Goal: Task Accomplishment & Management: Manage account settings

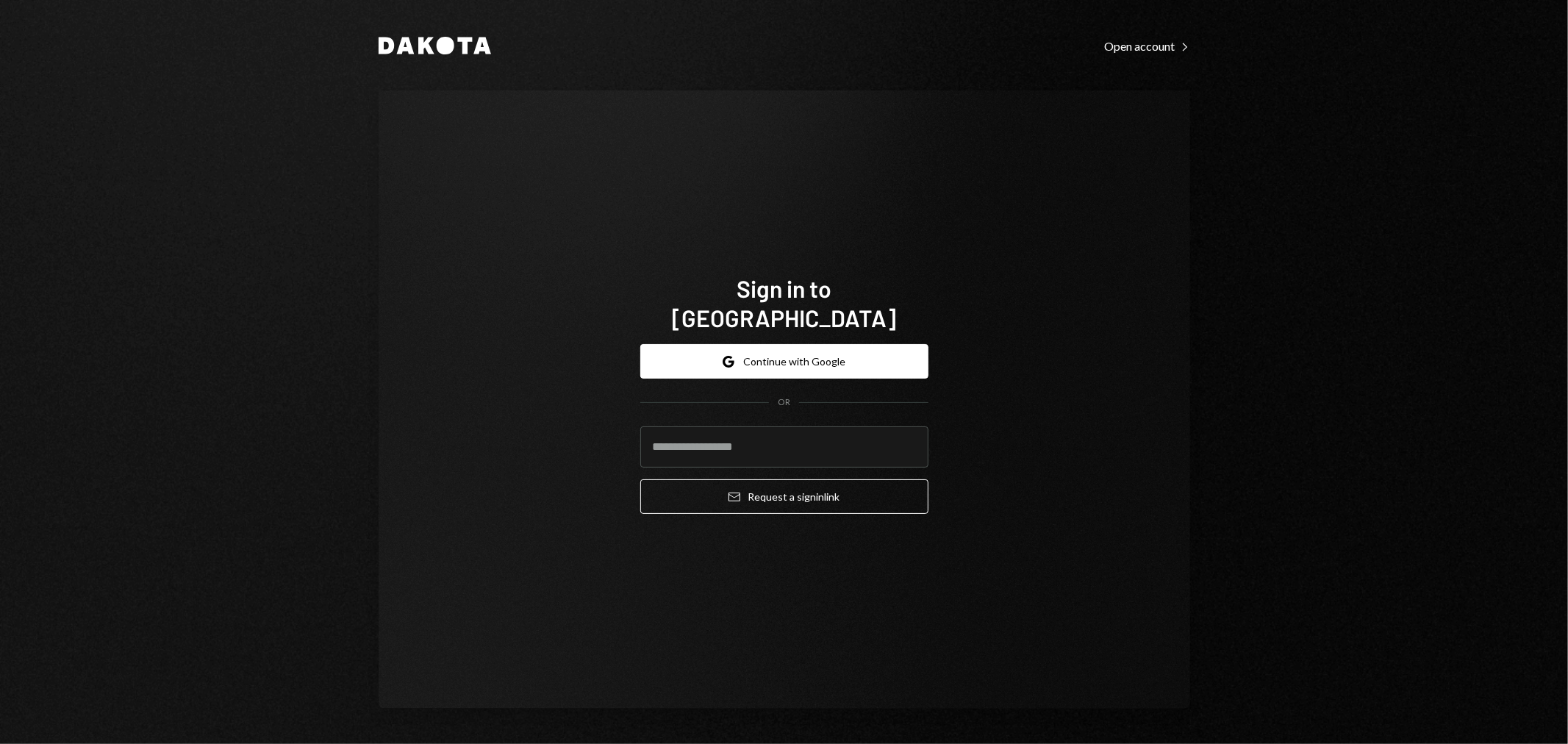
type input "**********"
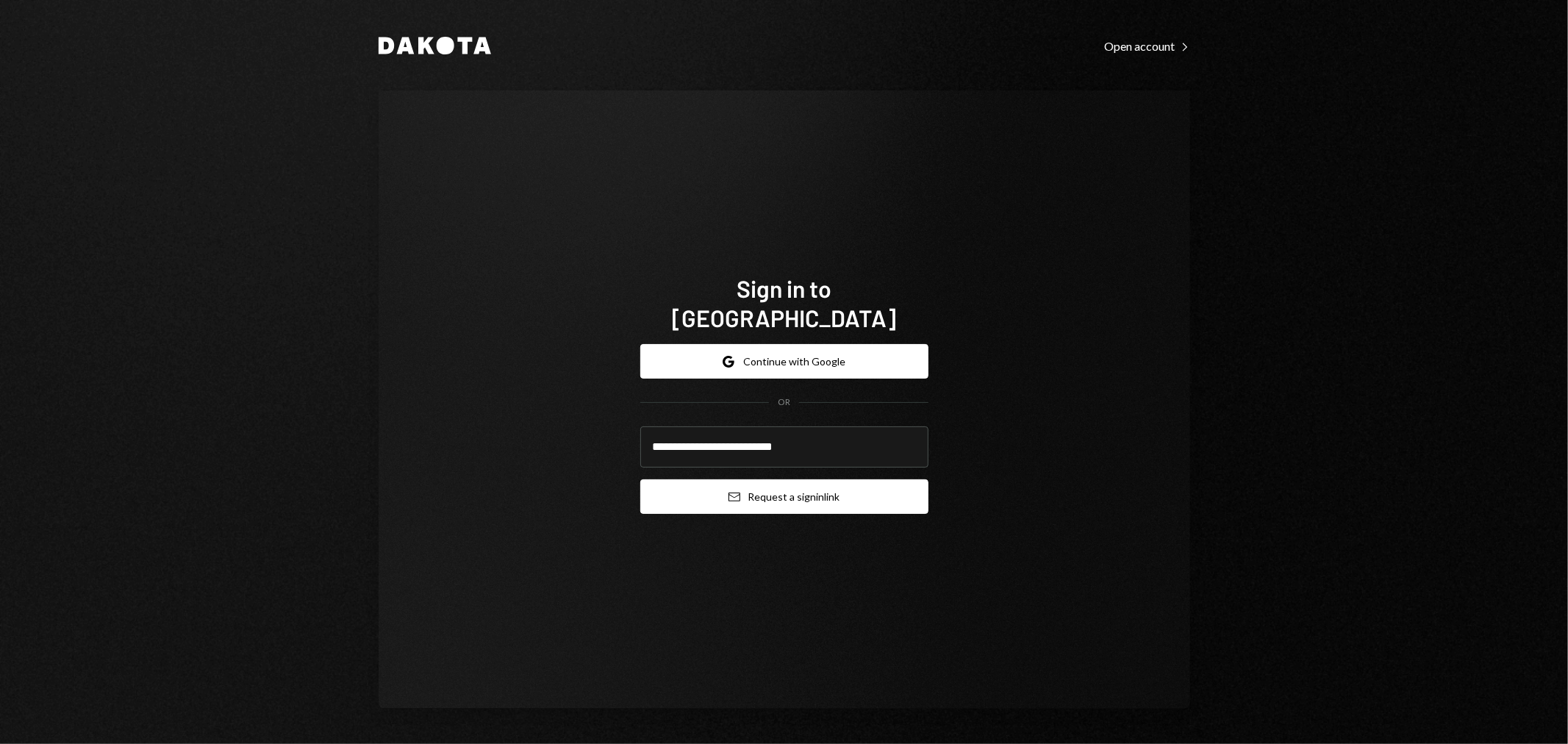
click at [754, 479] on button "Email Request a sign in link" at bounding box center [784, 497] width 289 height 35
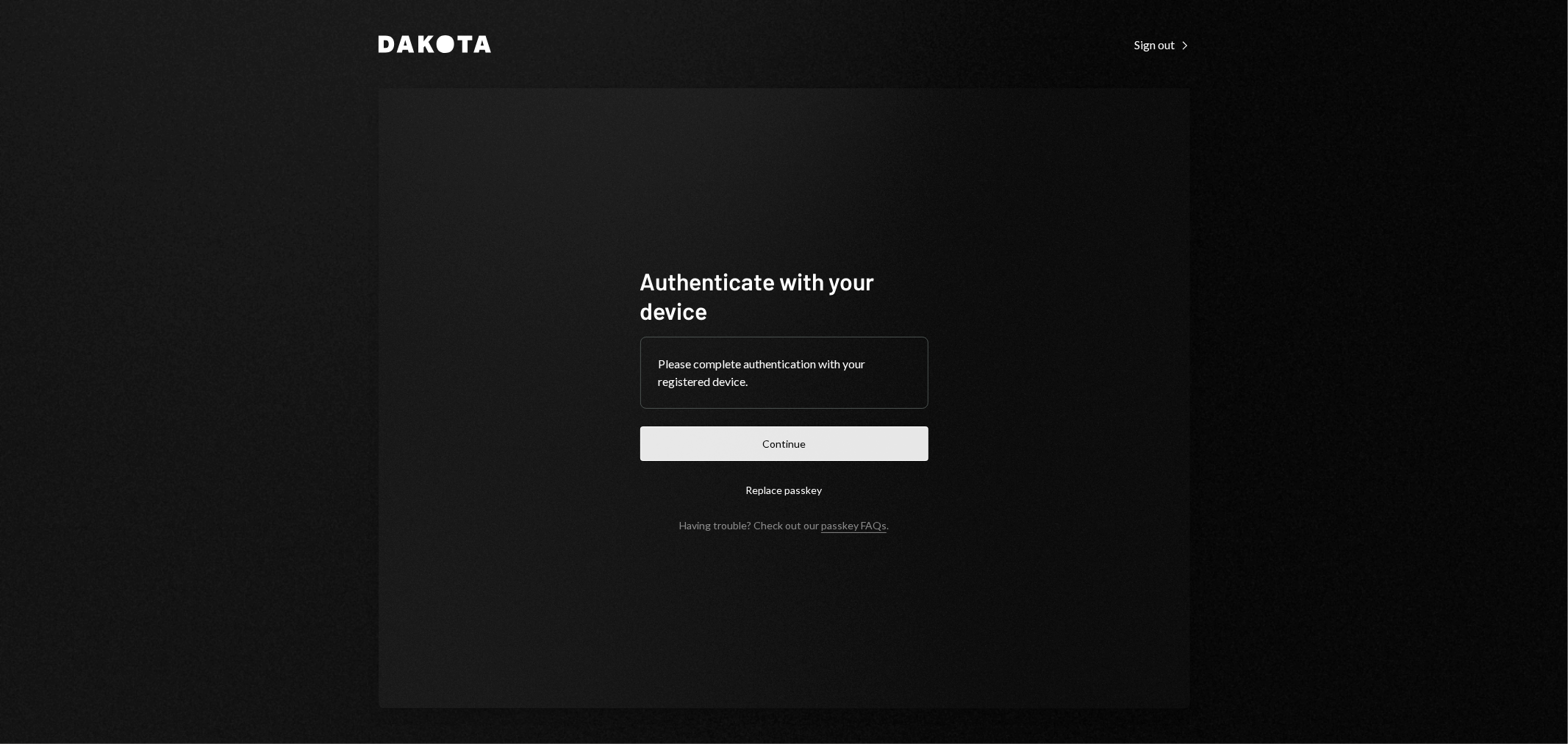
click at [783, 431] on button "Continue" at bounding box center [784, 444] width 289 height 35
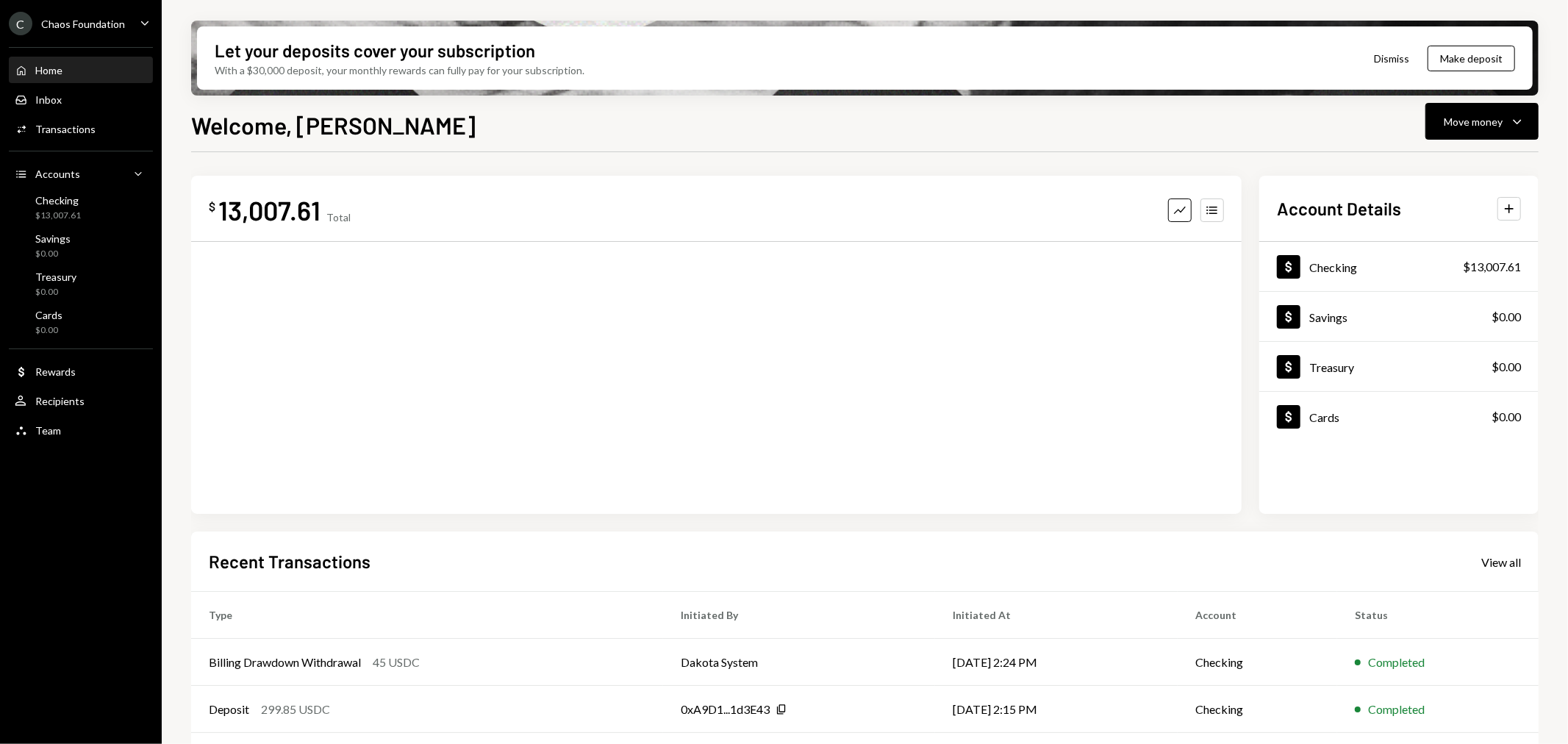
click at [90, 25] on div "Chaos Foundation" at bounding box center [83, 23] width 84 height 13
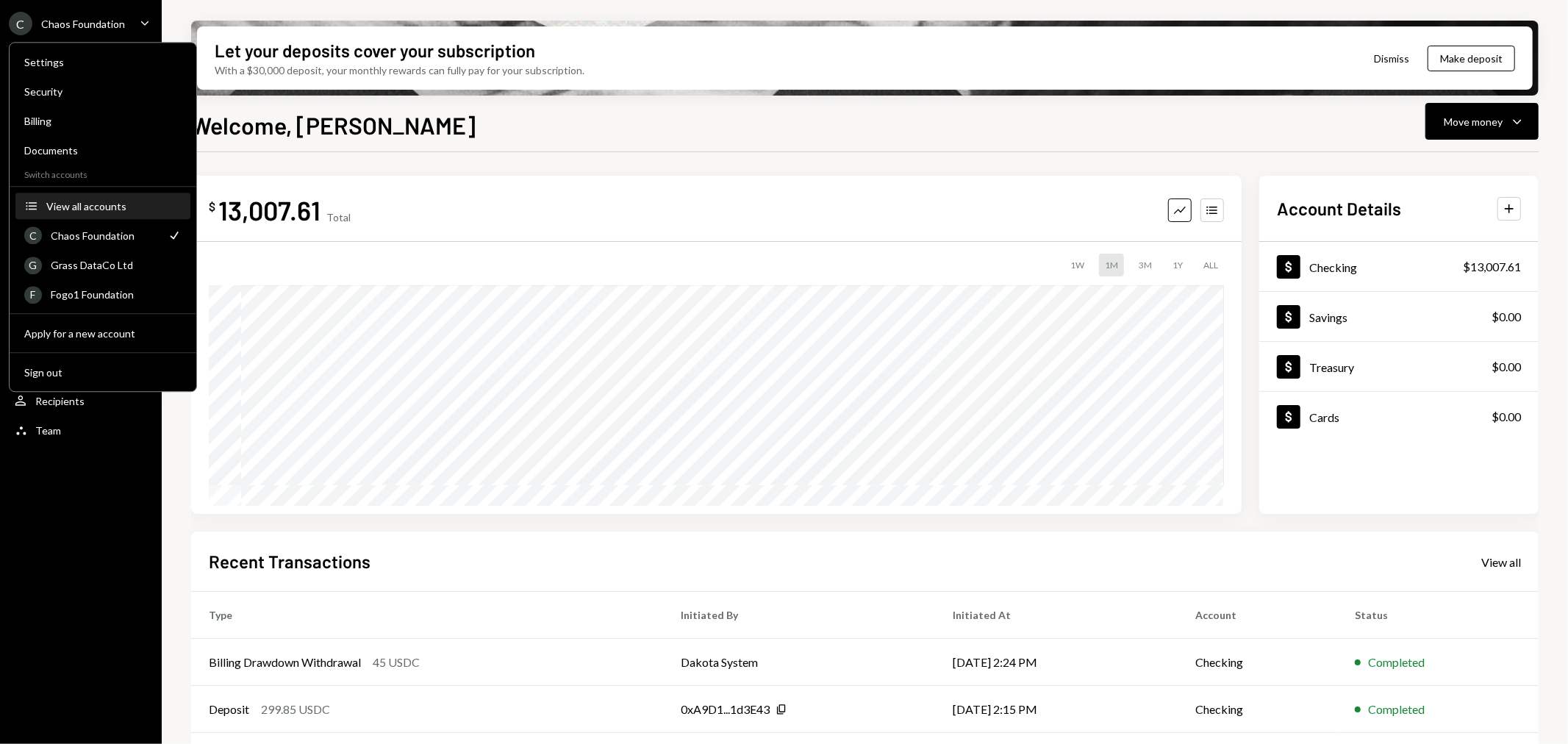
click at [84, 204] on div "View all accounts" at bounding box center [114, 206] width 135 height 13
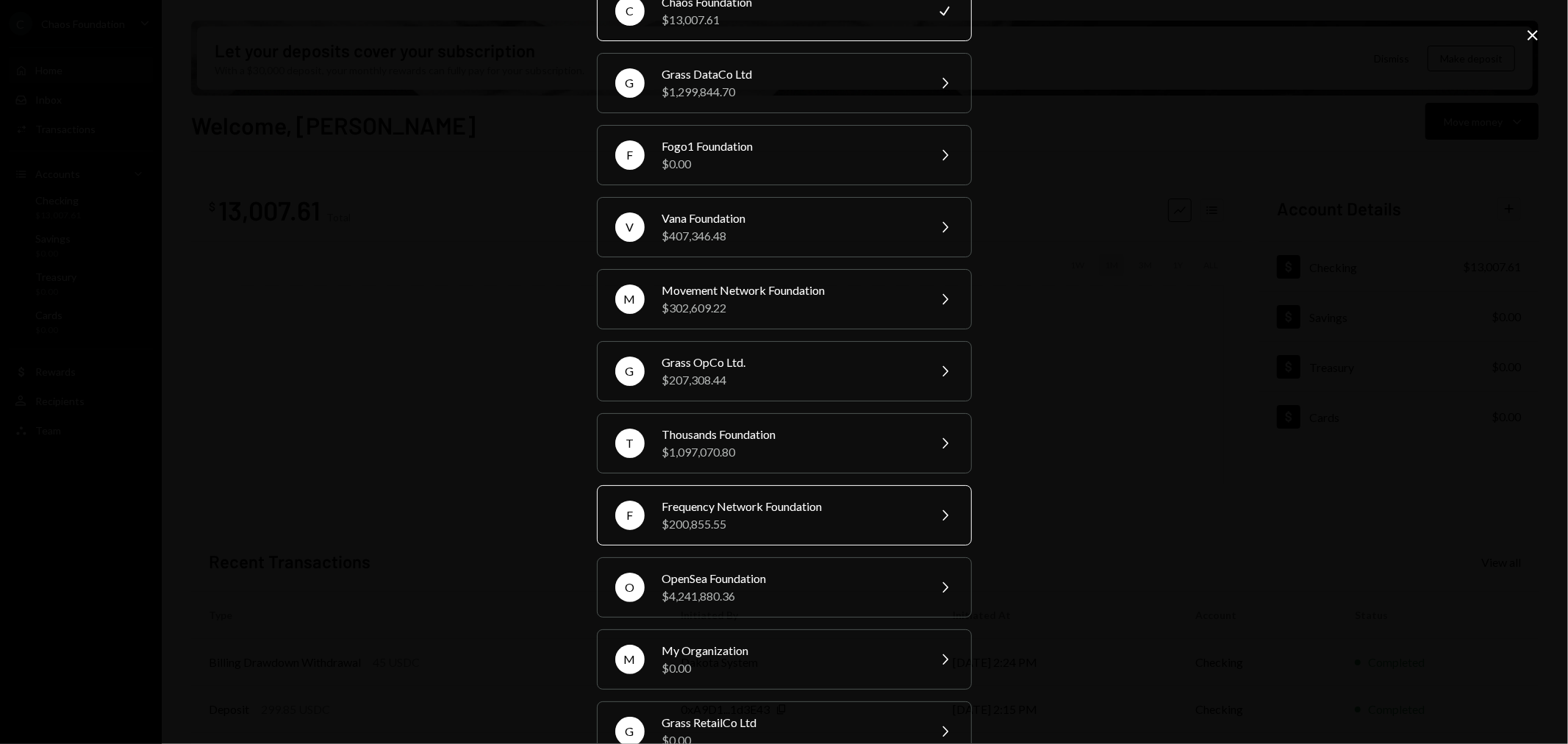
scroll to position [123, 0]
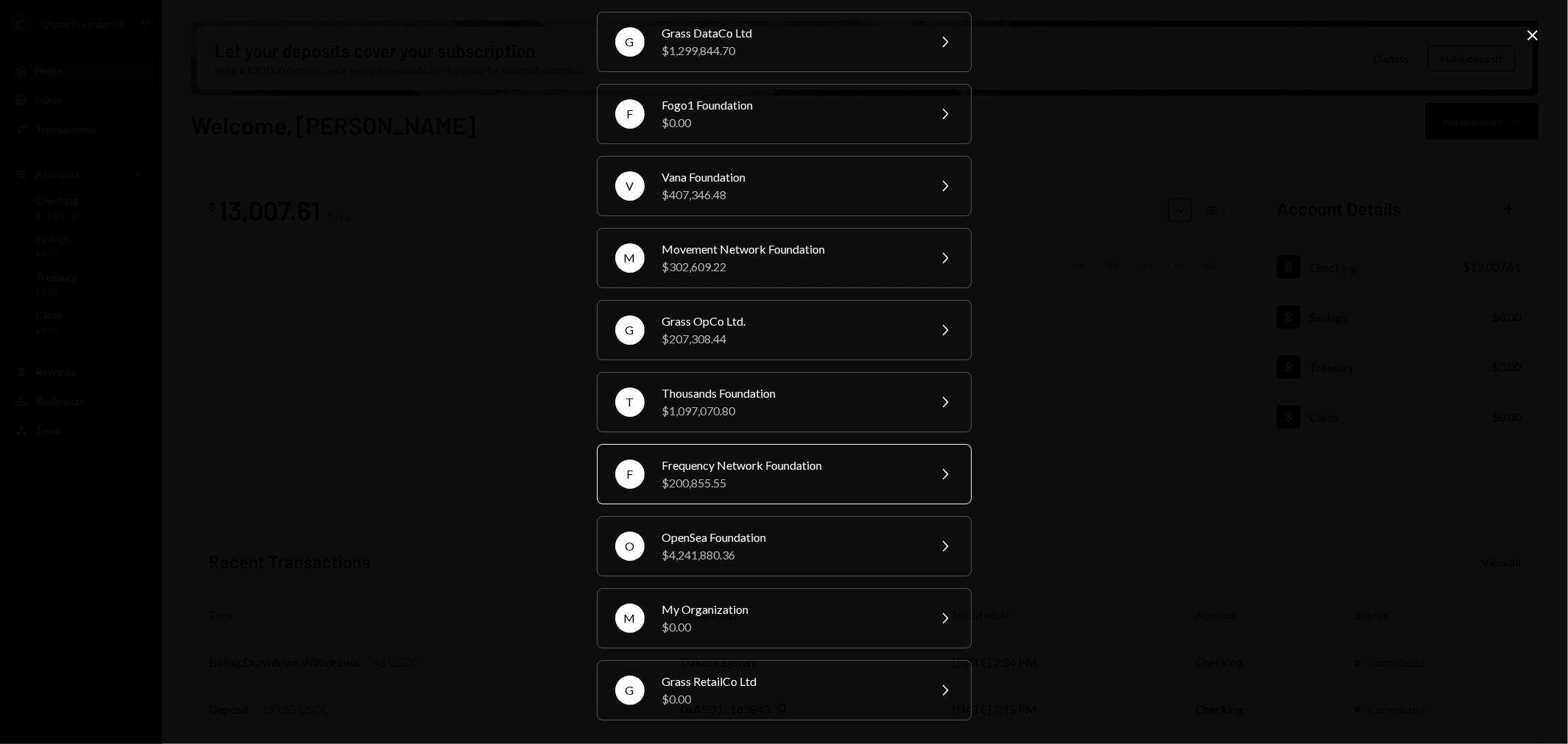
click at [734, 464] on div "Frequency Network Foundation" at bounding box center [790, 465] width 256 height 17
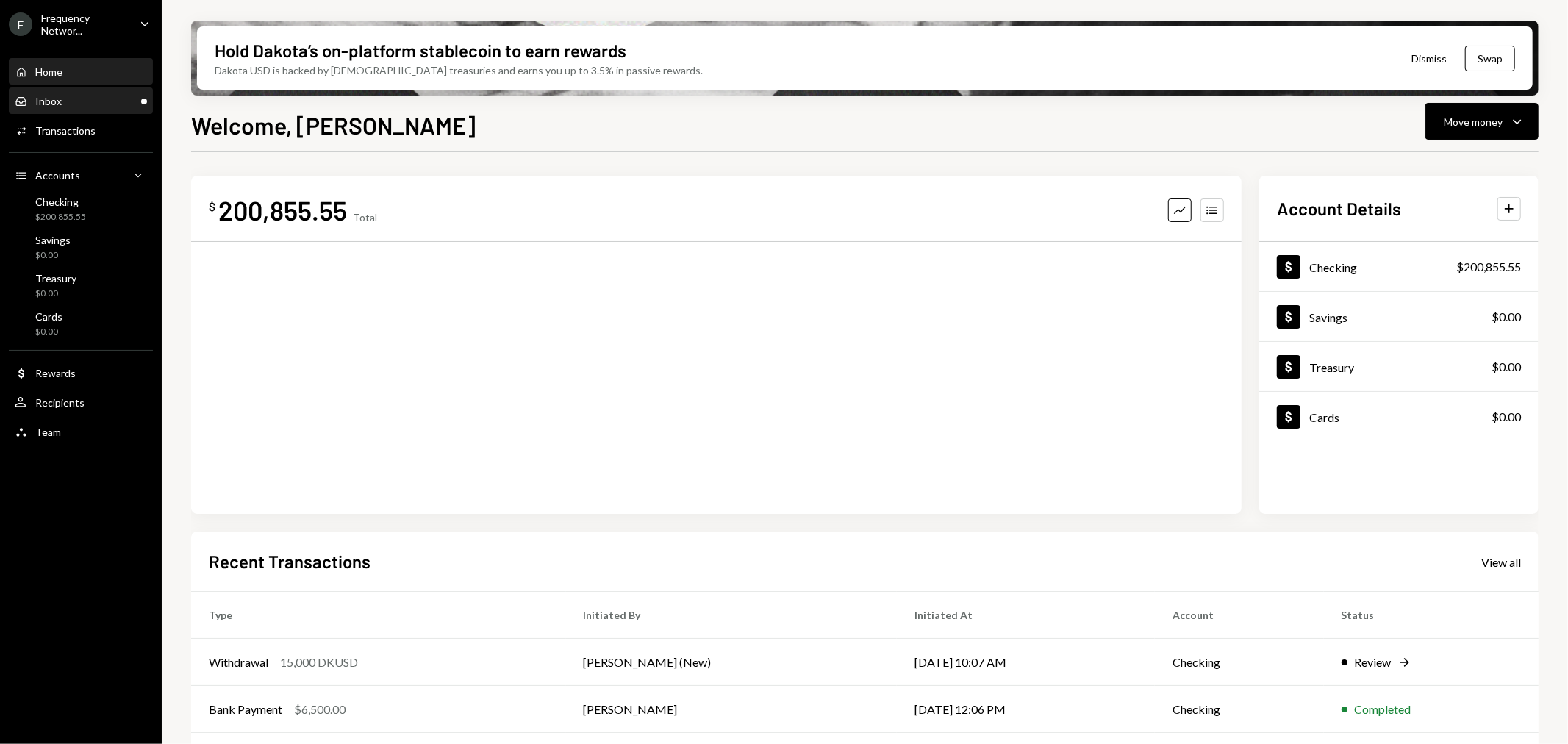
click at [52, 95] on div "Inbox" at bounding box center [48, 101] width 26 height 13
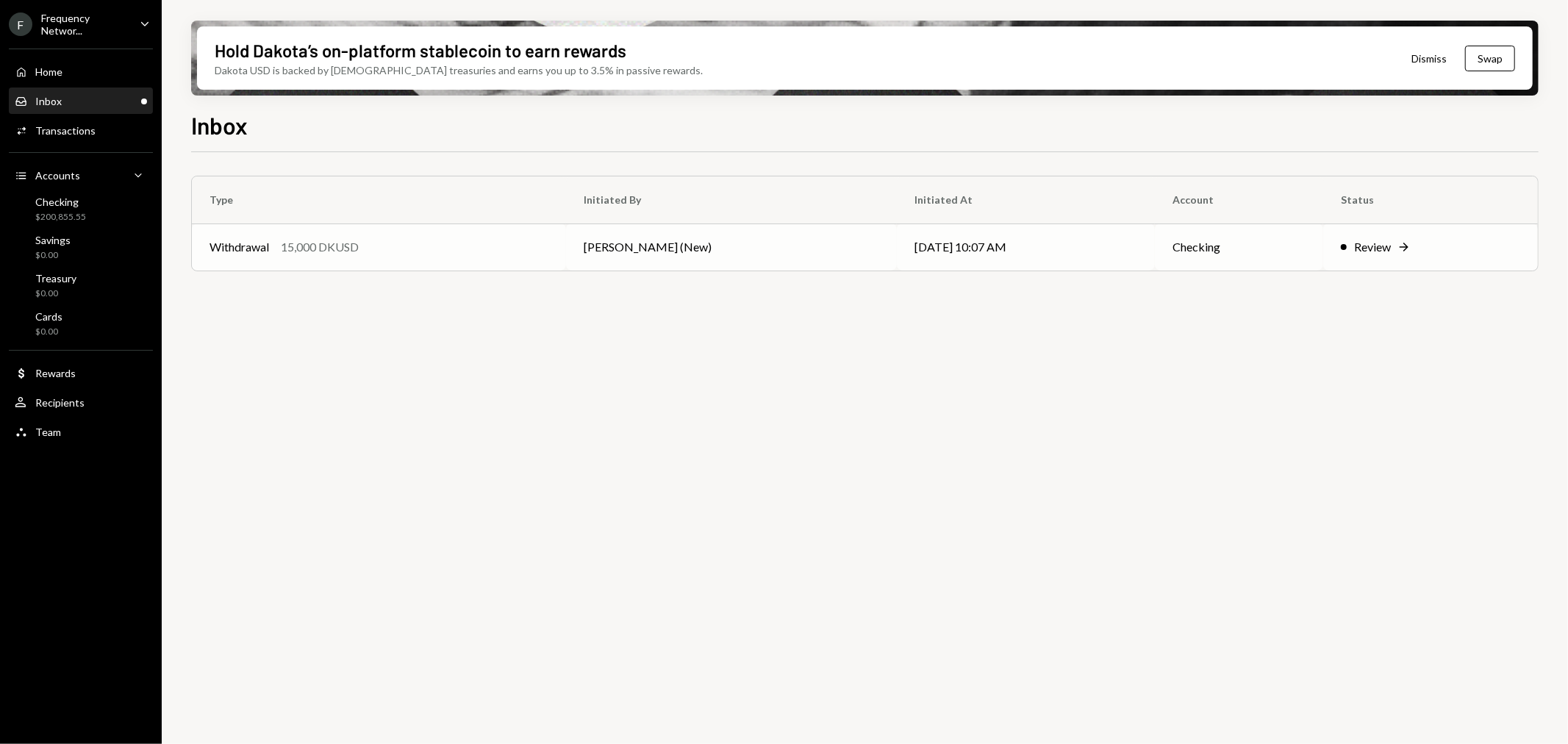
click at [414, 259] on td "Withdrawal 15,000 DKUSD" at bounding box center [379, 246] width 374 height 47
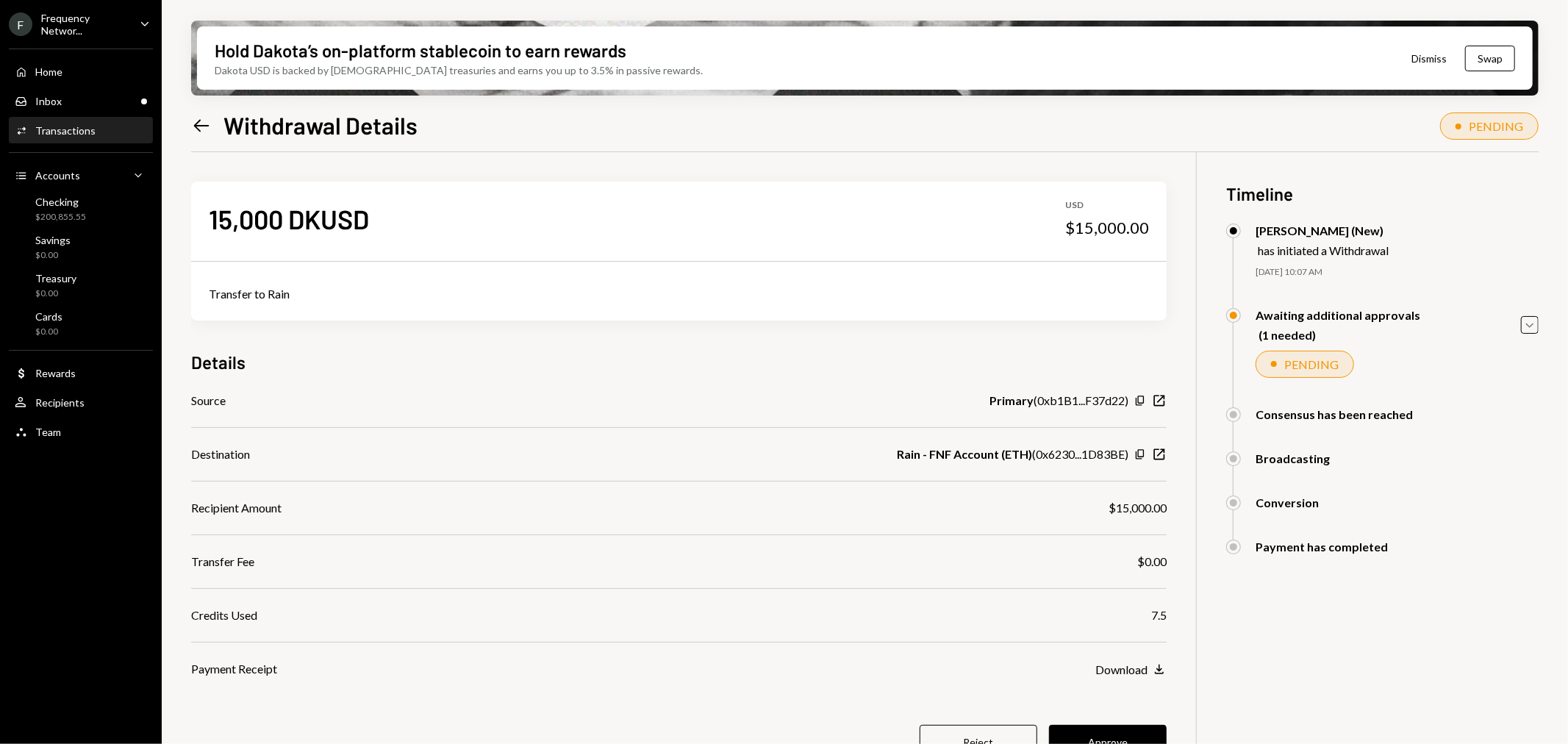
scroll to position [118, 0]
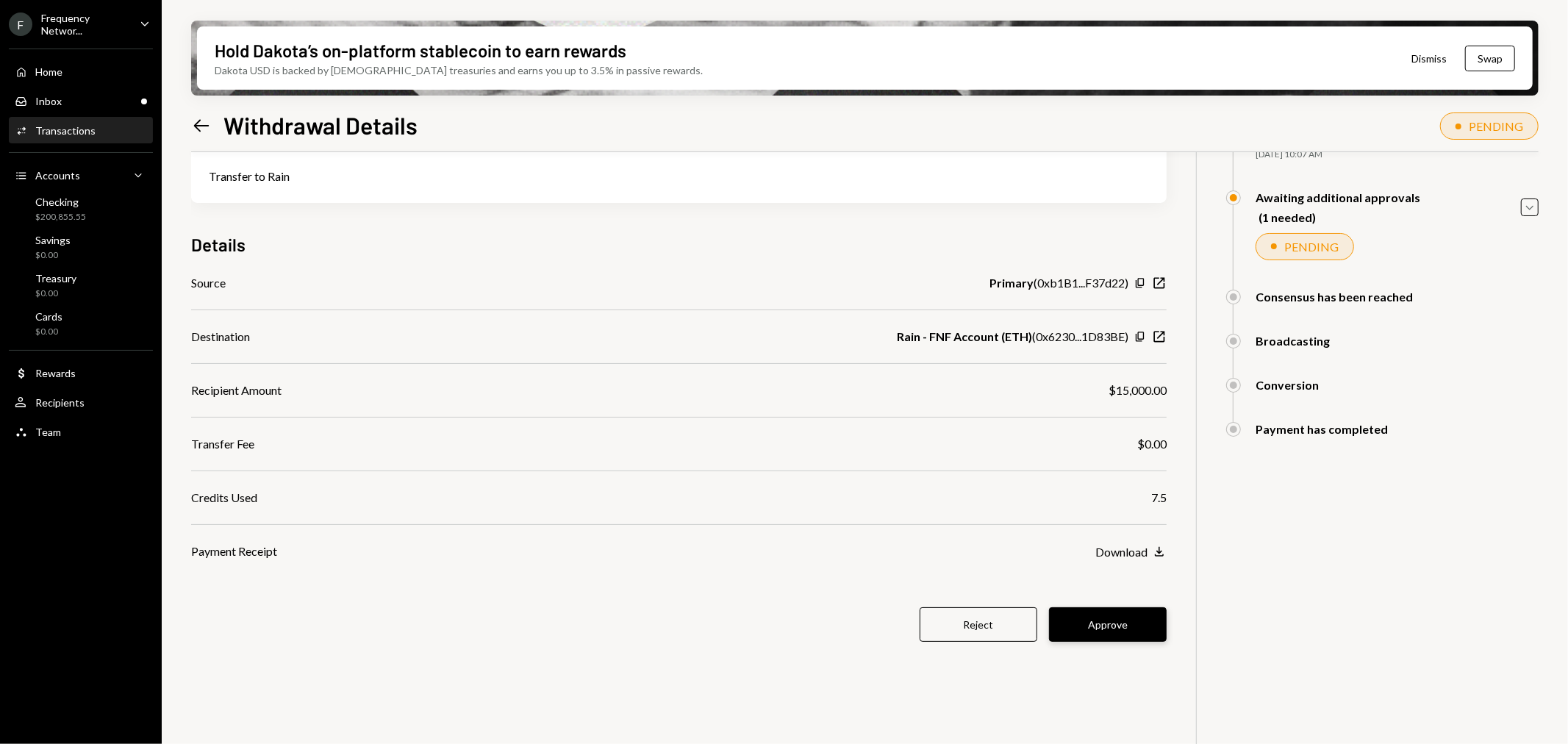
click at [1115, 631] on button "Approve" at bounding box center [1107, 625] width 118 height 35
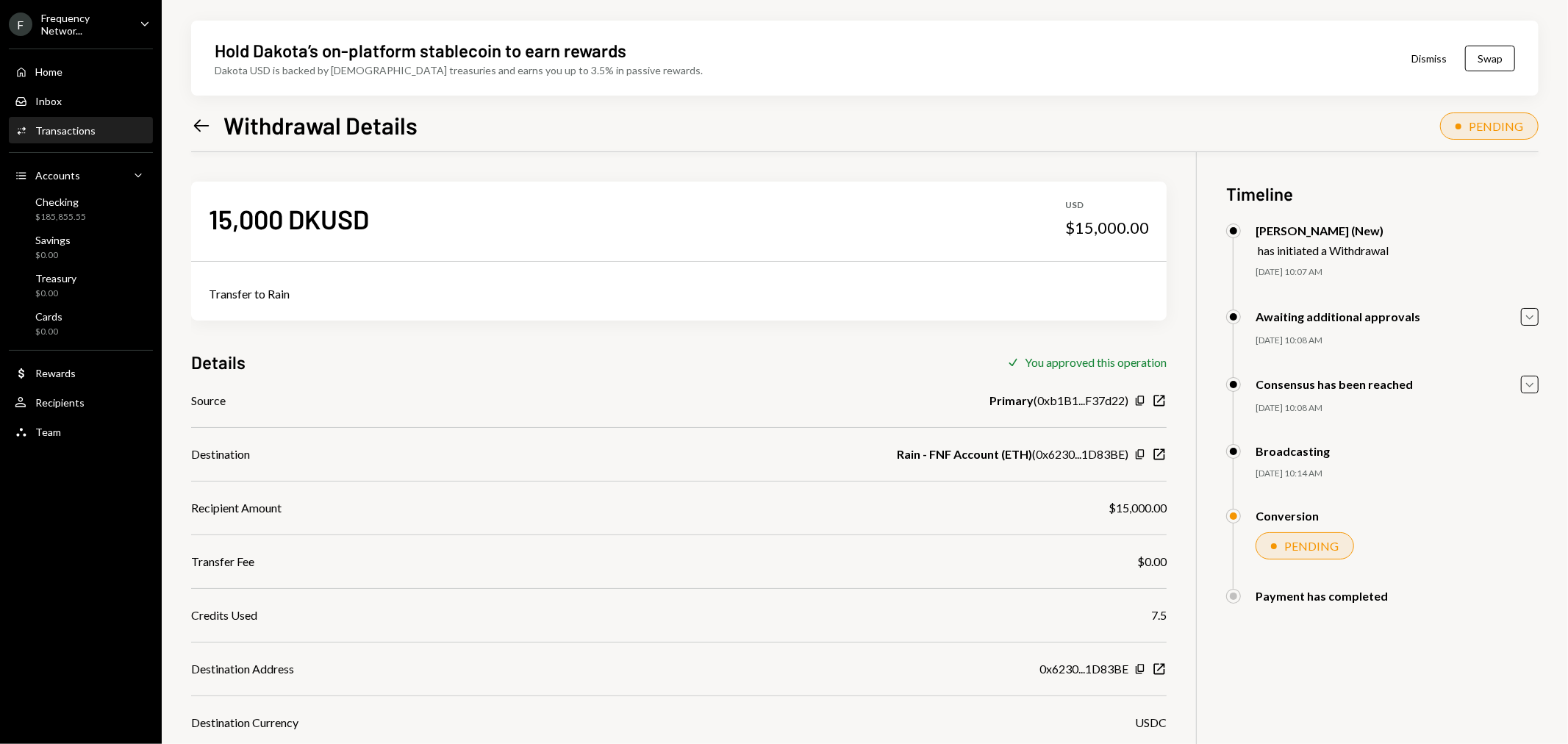
scroll to position [118, 0]
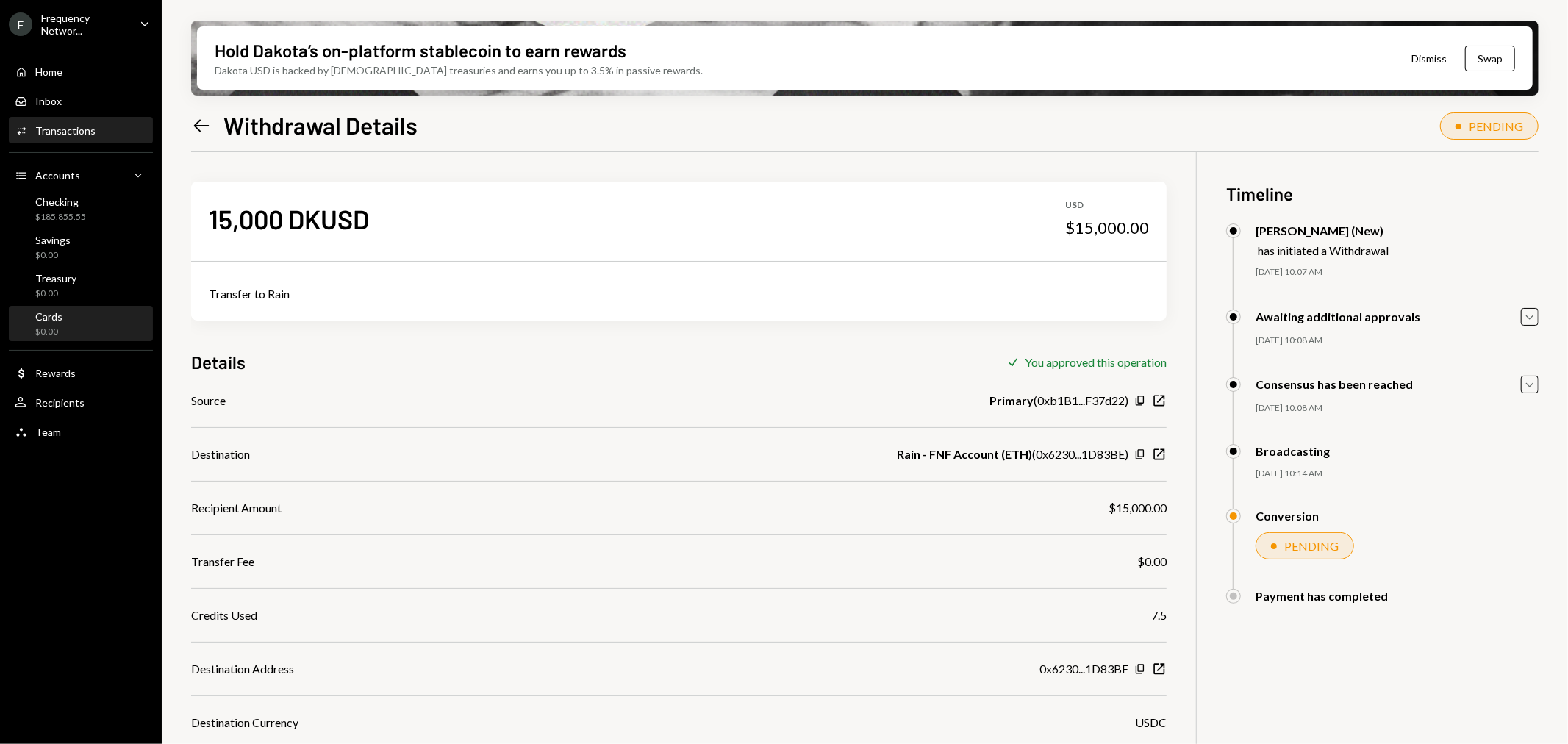
click at [86, 324] on div "Cards $0.00" at bounding box center [81, 324] width 132 height 28
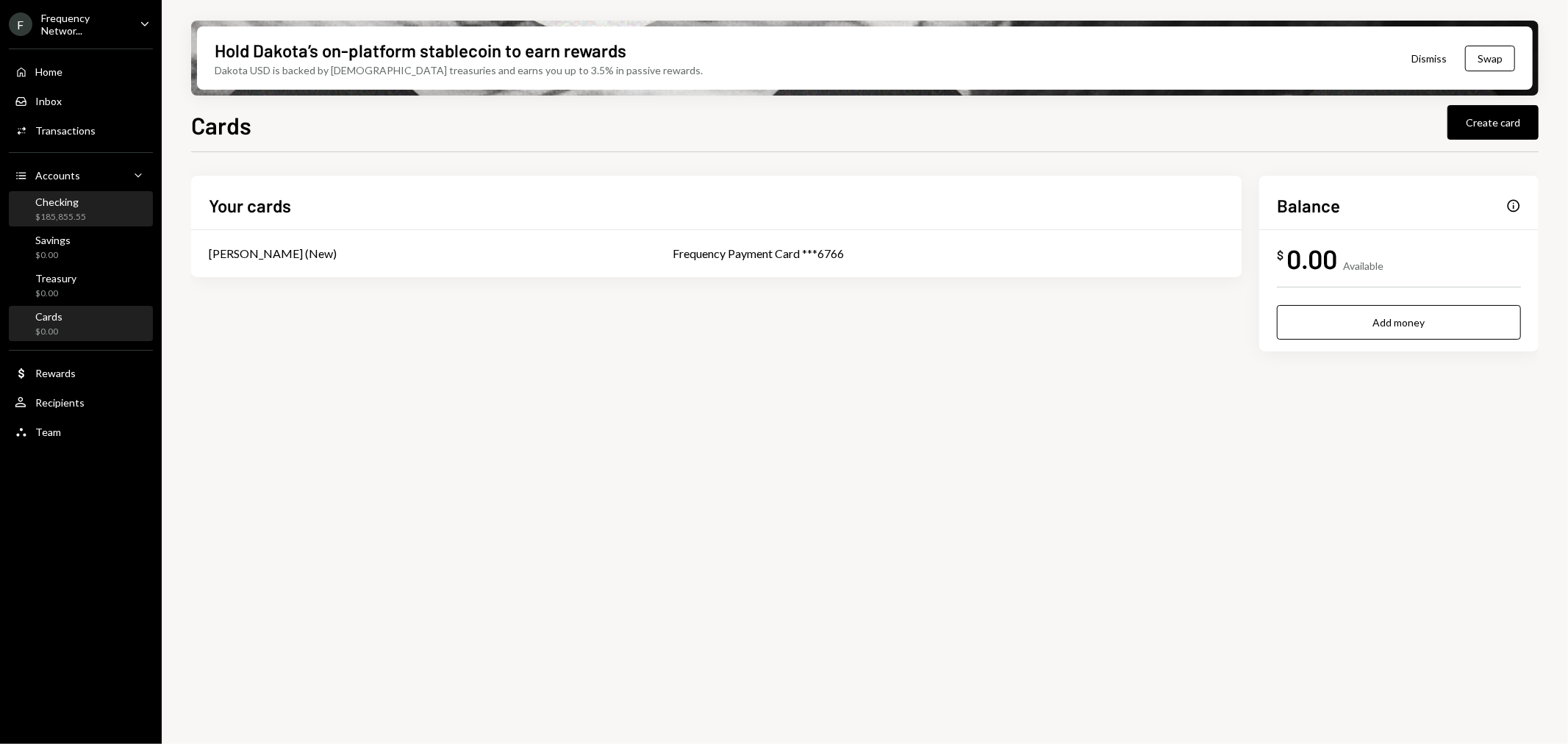
click at [77, 214] on div "$185,855.55" at bounding box center [61, 217] width 51 height 13
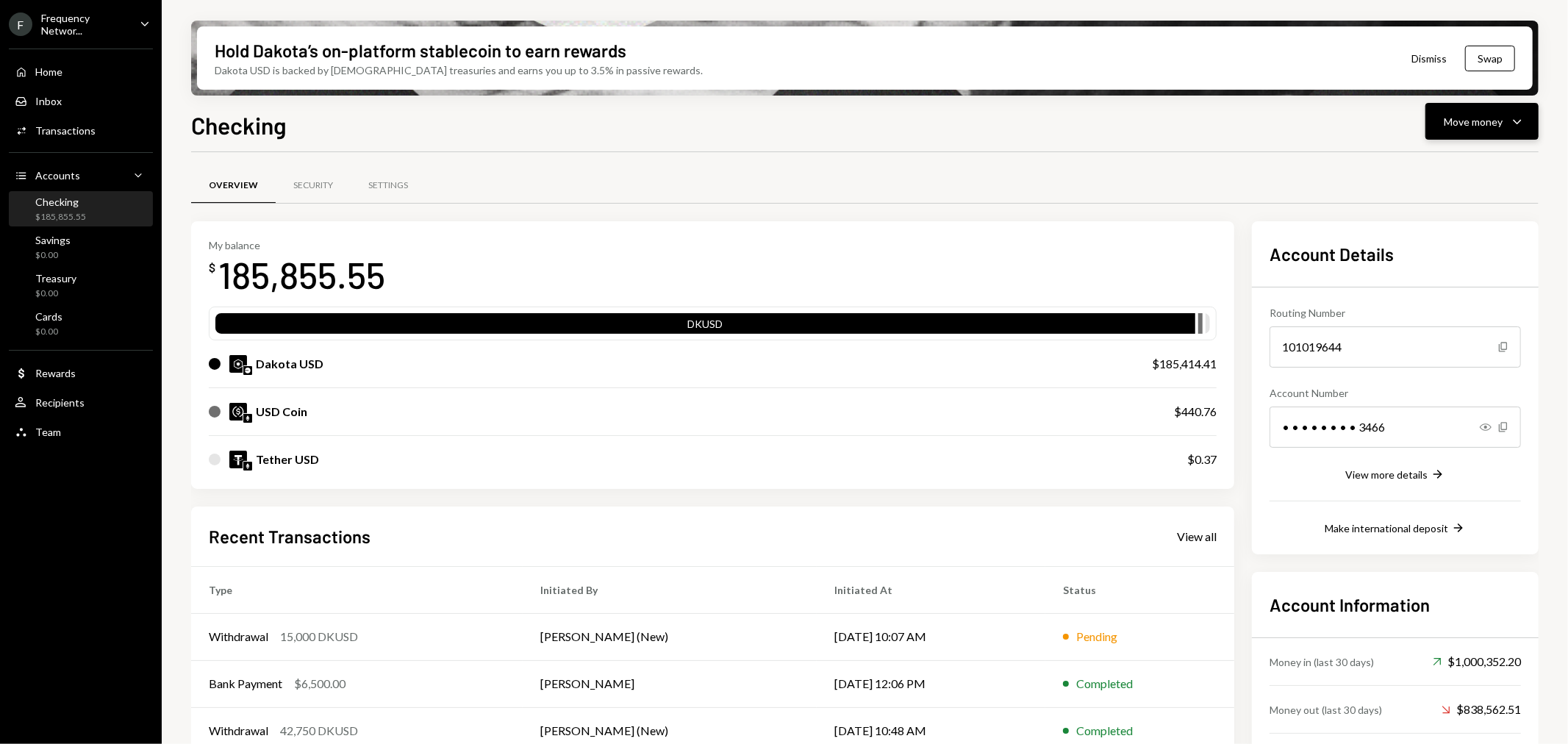
click at [1478, 119] on div "Move money" at bounding box center [1473, 122] width 59 height 16
click at [1454, 198] on div "Transfer" at bounding box center [1471, 198] width 107 height 16
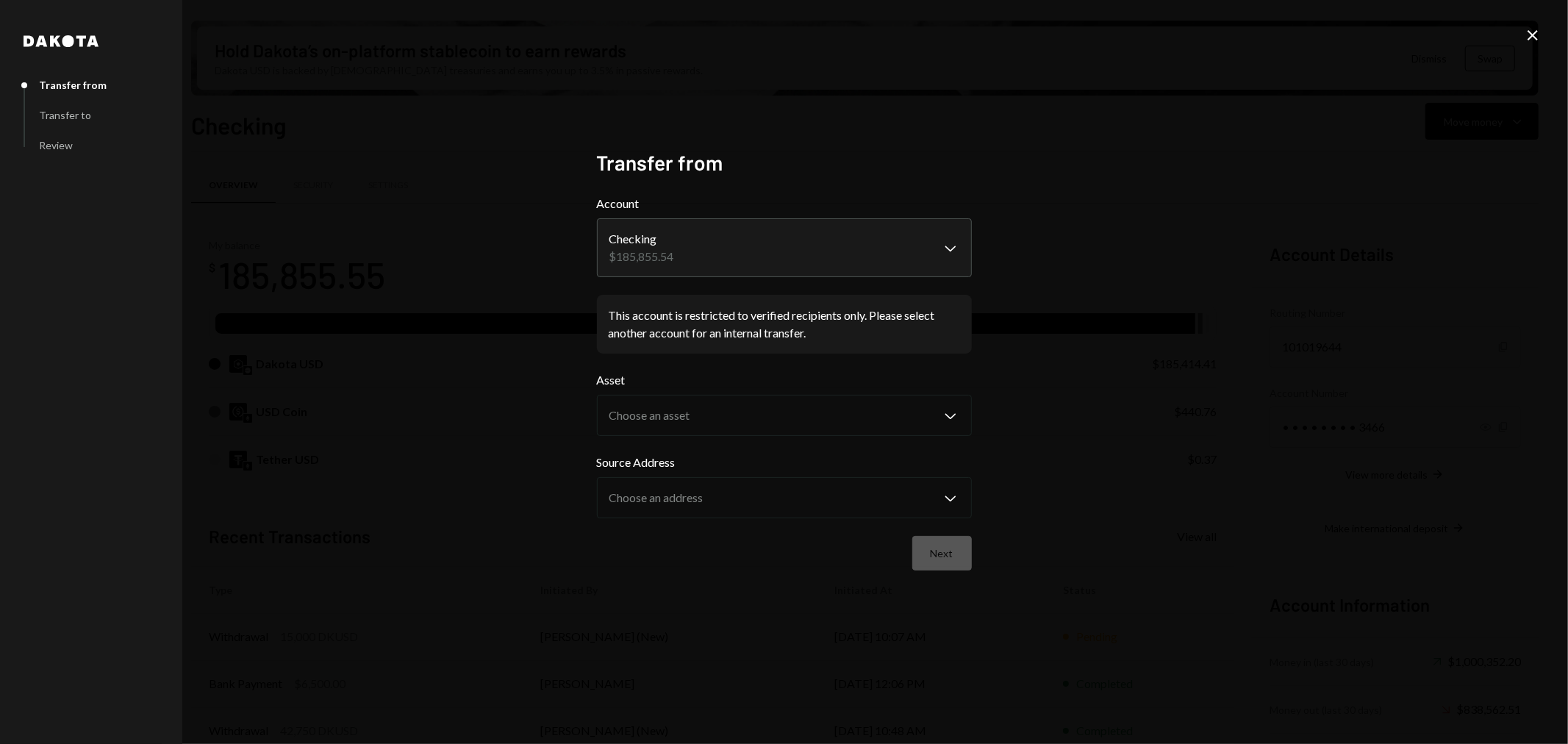
click at [1532, 35] on icon at bounding box center [1533, 35] width 11 height 11
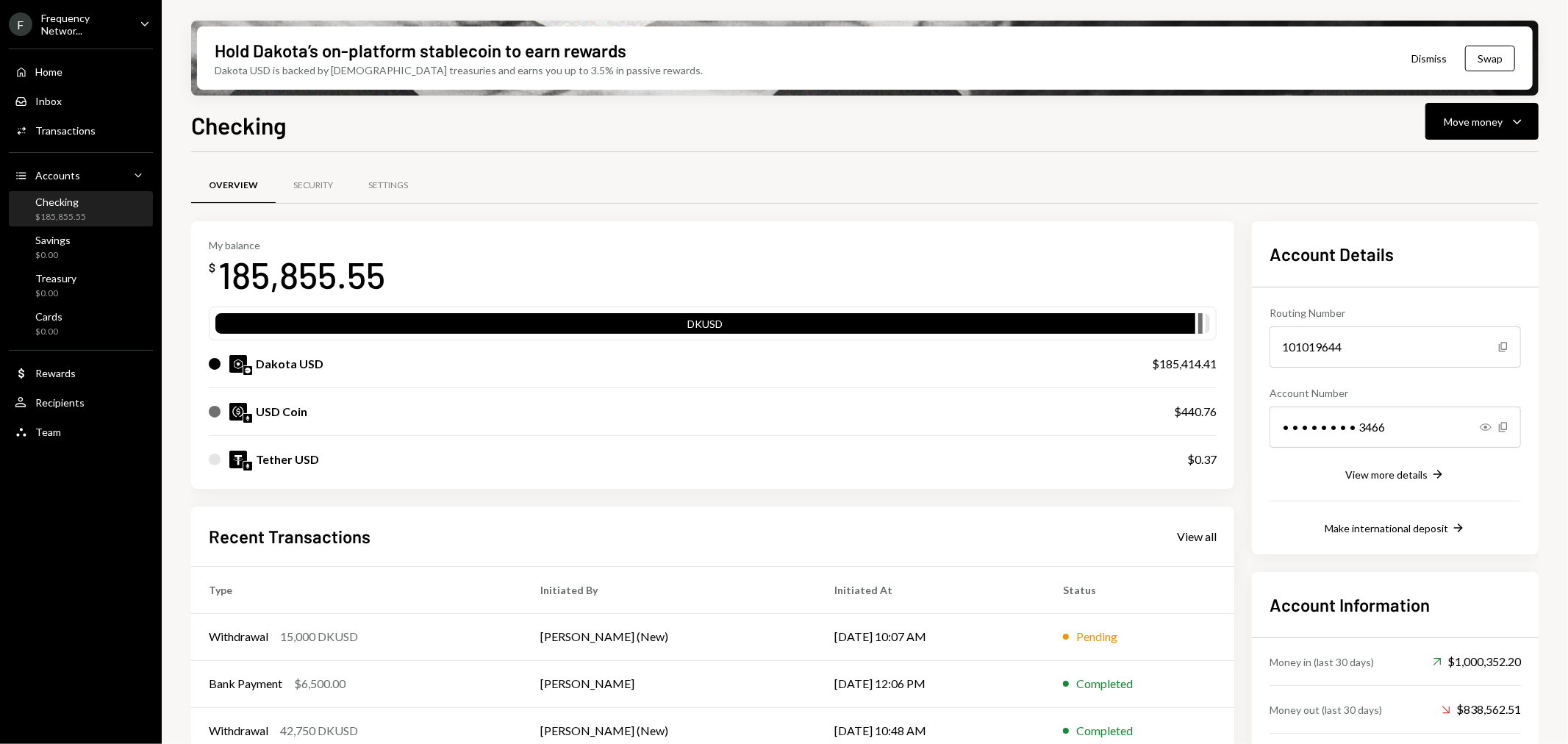
click at [77, 26] on div "Frequency Networ..." at bounding box center [84, 24] width 86 height 25
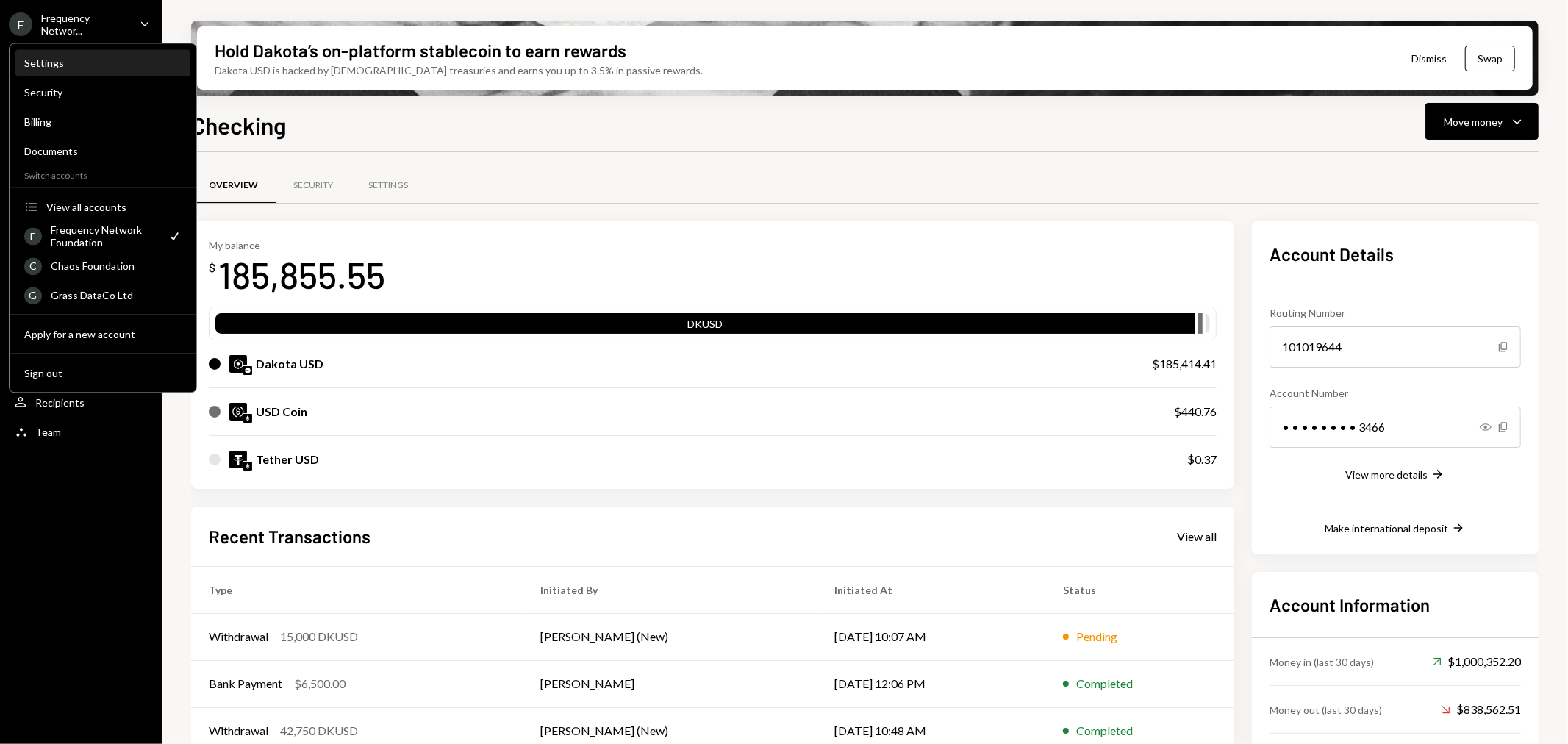
click at [75, 68] on div "Settings" at bounding box center [102, 62] width 157 height 13
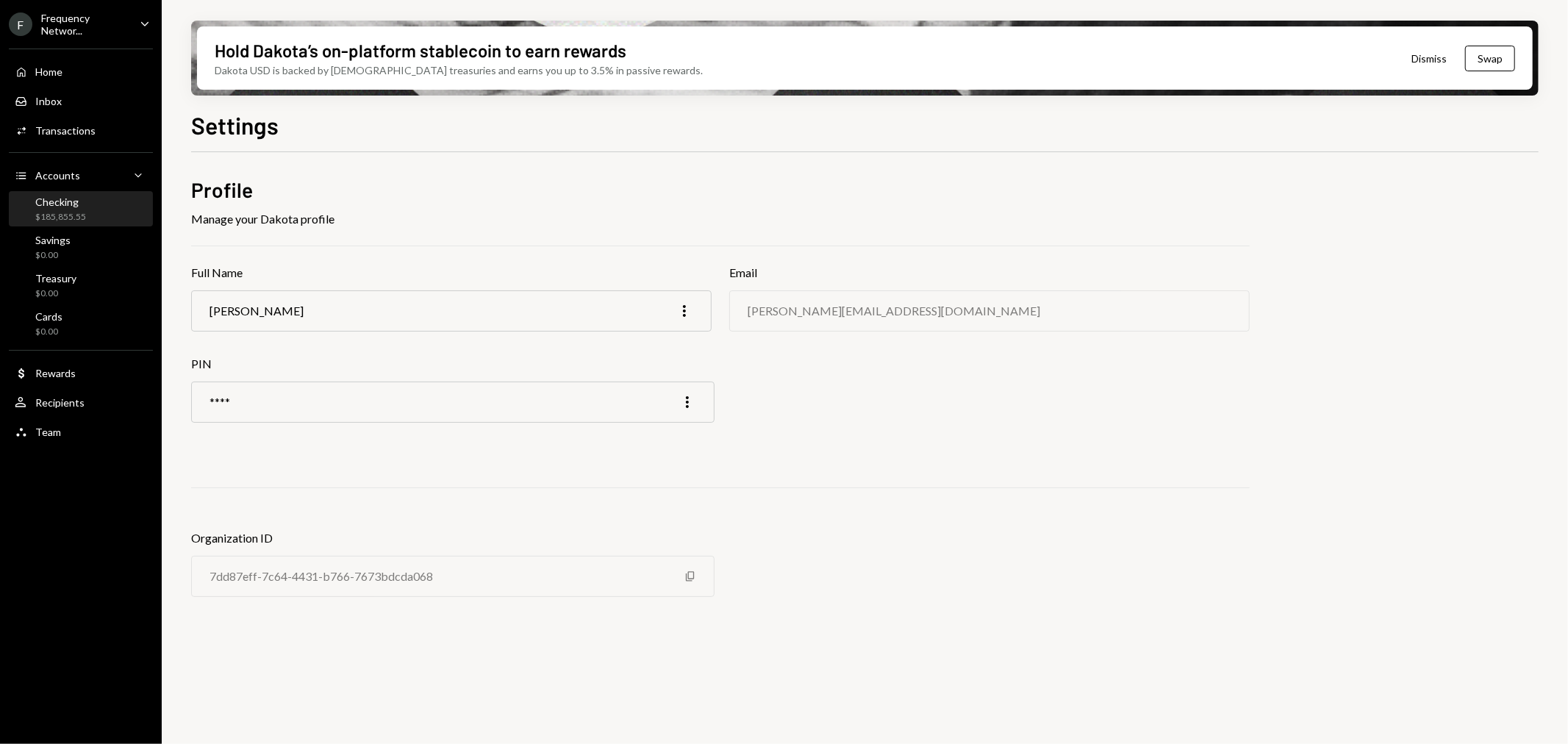
click at [76, 207] on div "Checking $185,855.55" at bounding box center [61, 209] width 51 height 28
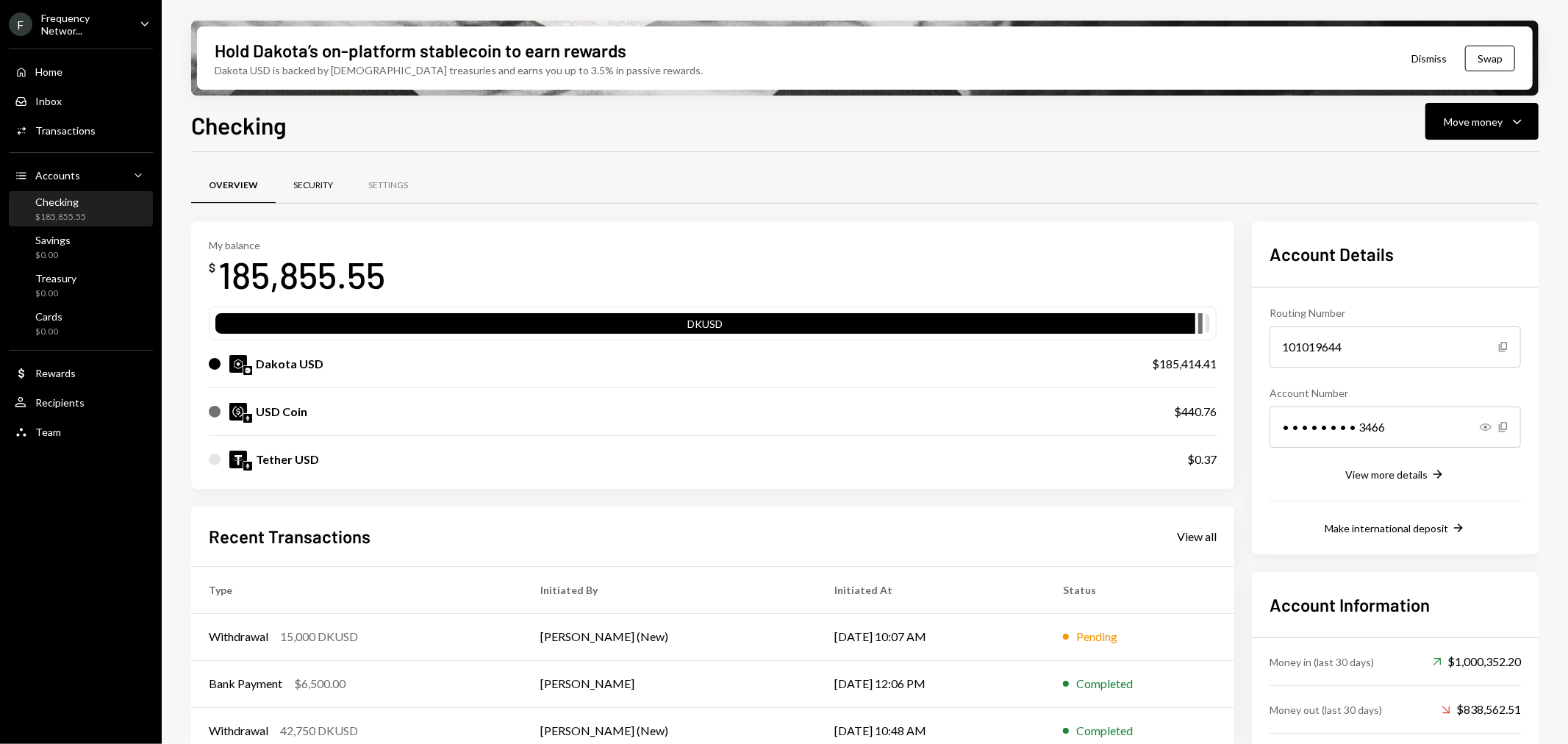
click at [333, 186] on div "Security" at bounding box center [313, 186] width 75 height 35
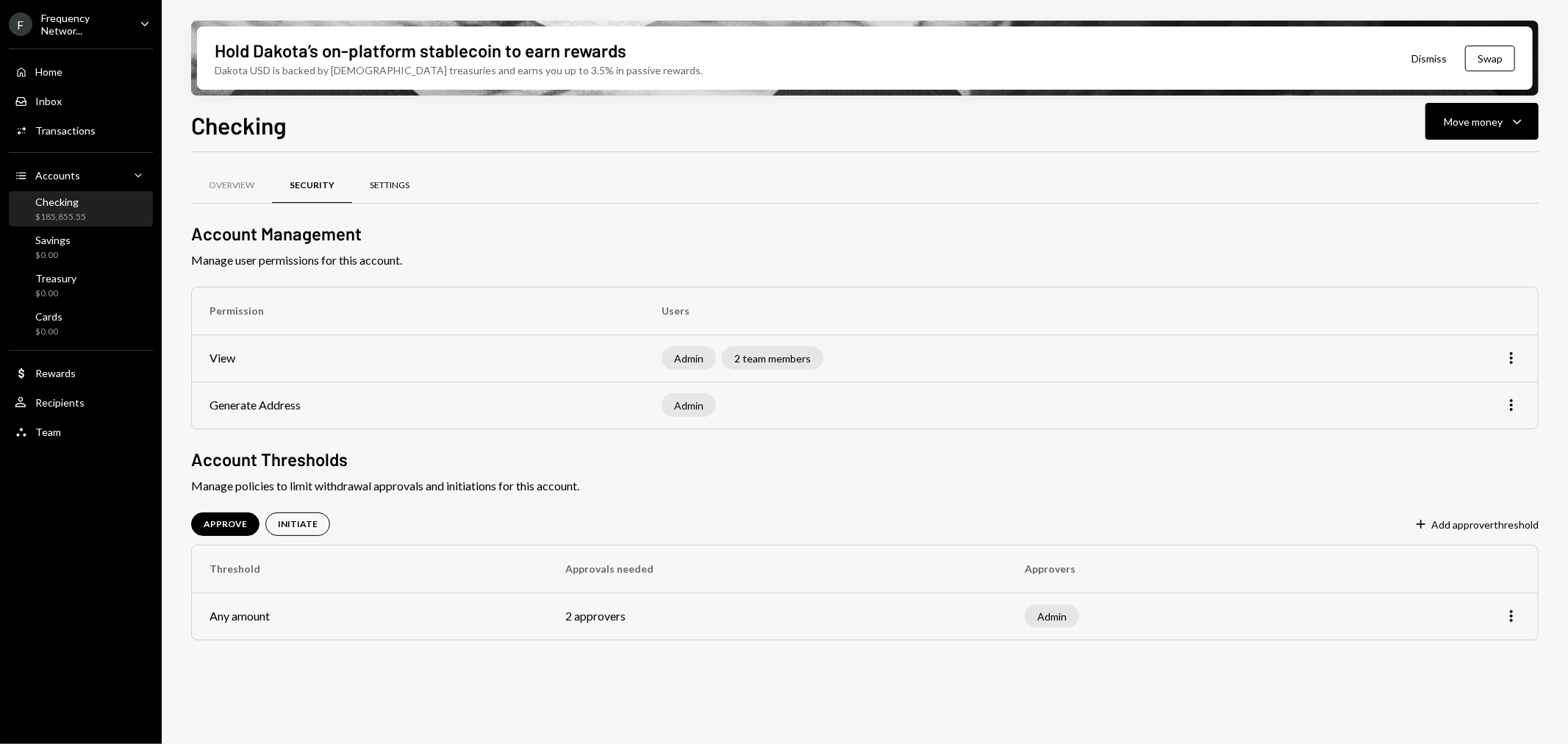
click at [417, 189] on div "Settings" at bounding box center [390, 186] width 75 height 35
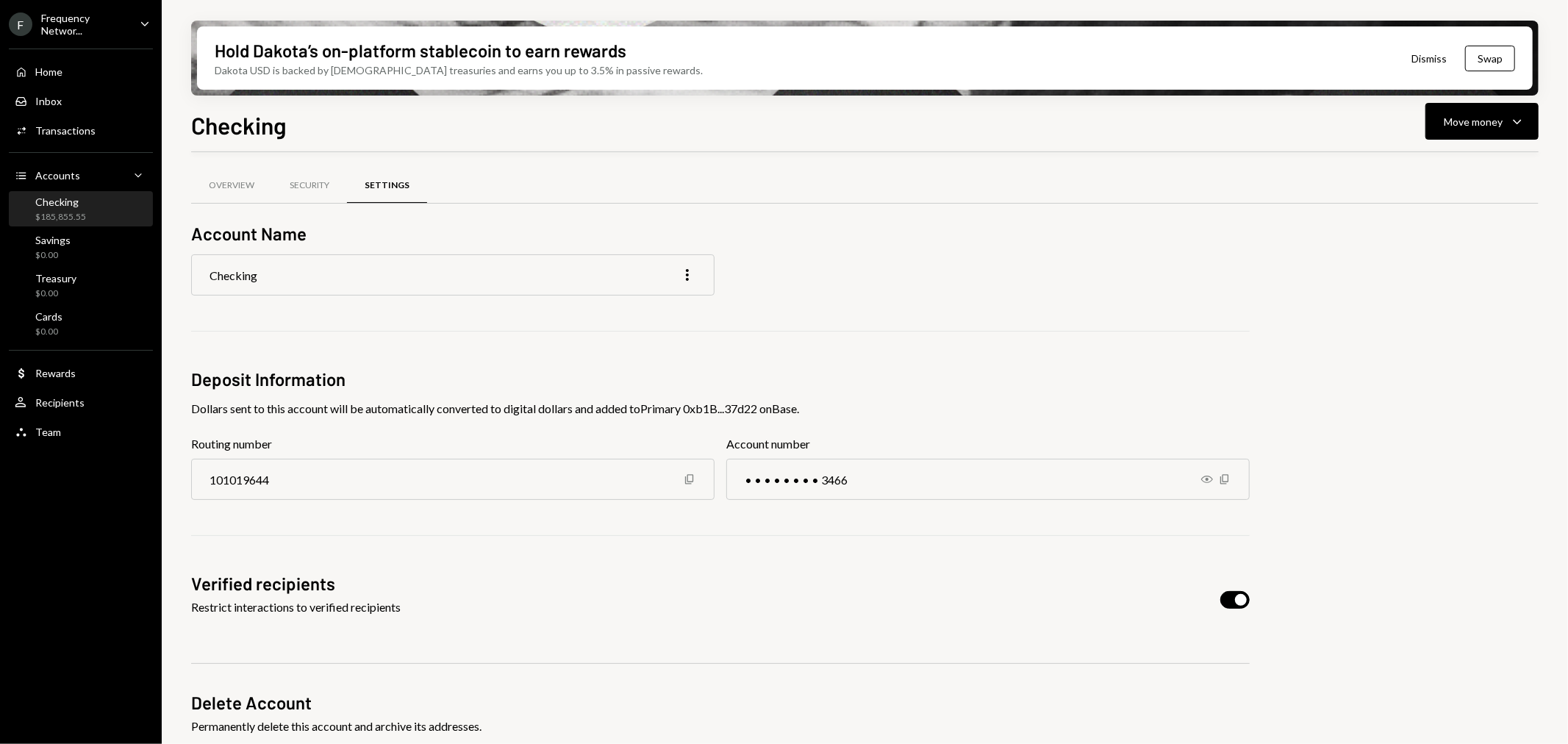
scroll to position [41, 0]
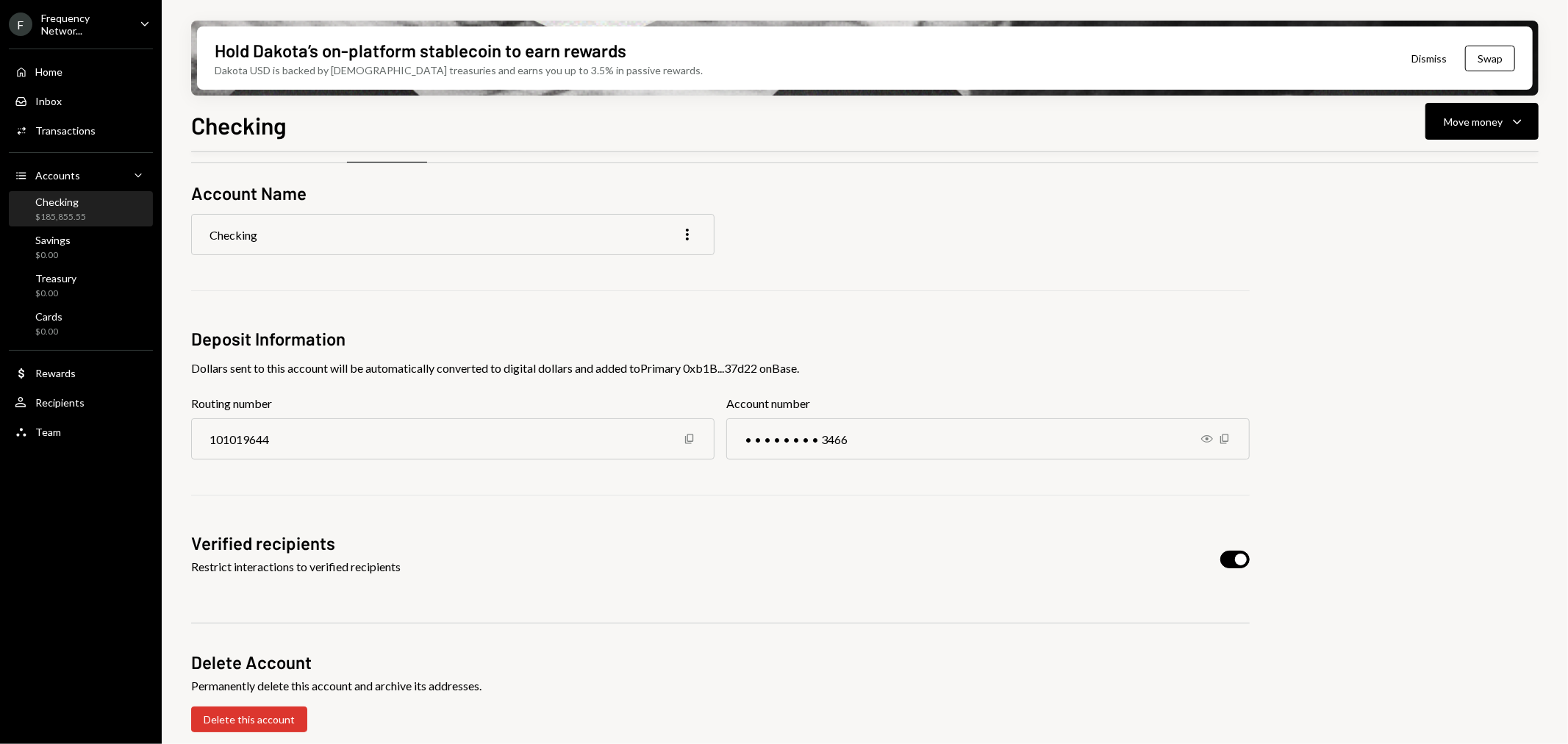
click at [1259, 550] on div "Overview Security Settings Account Name Checking More Deposit Information Dolla…" at bounding box center [865, 449] width 1348 height 627
click at [1238, 562] on span "button" at bounding box center [1241, 560] width 12 height 12
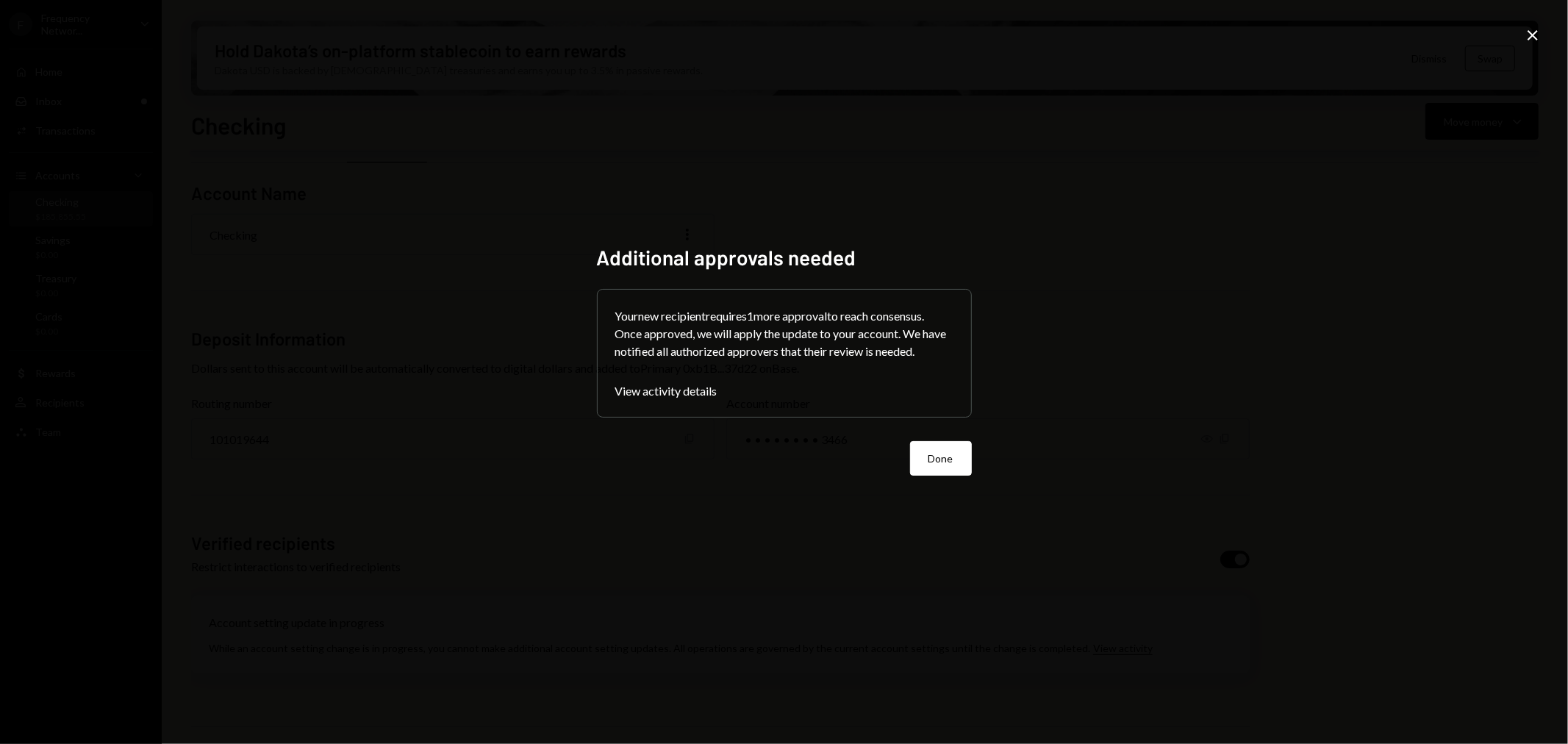
click at [928, 455] on button "Done" at bounding box center [941, 458] width 62 height 35
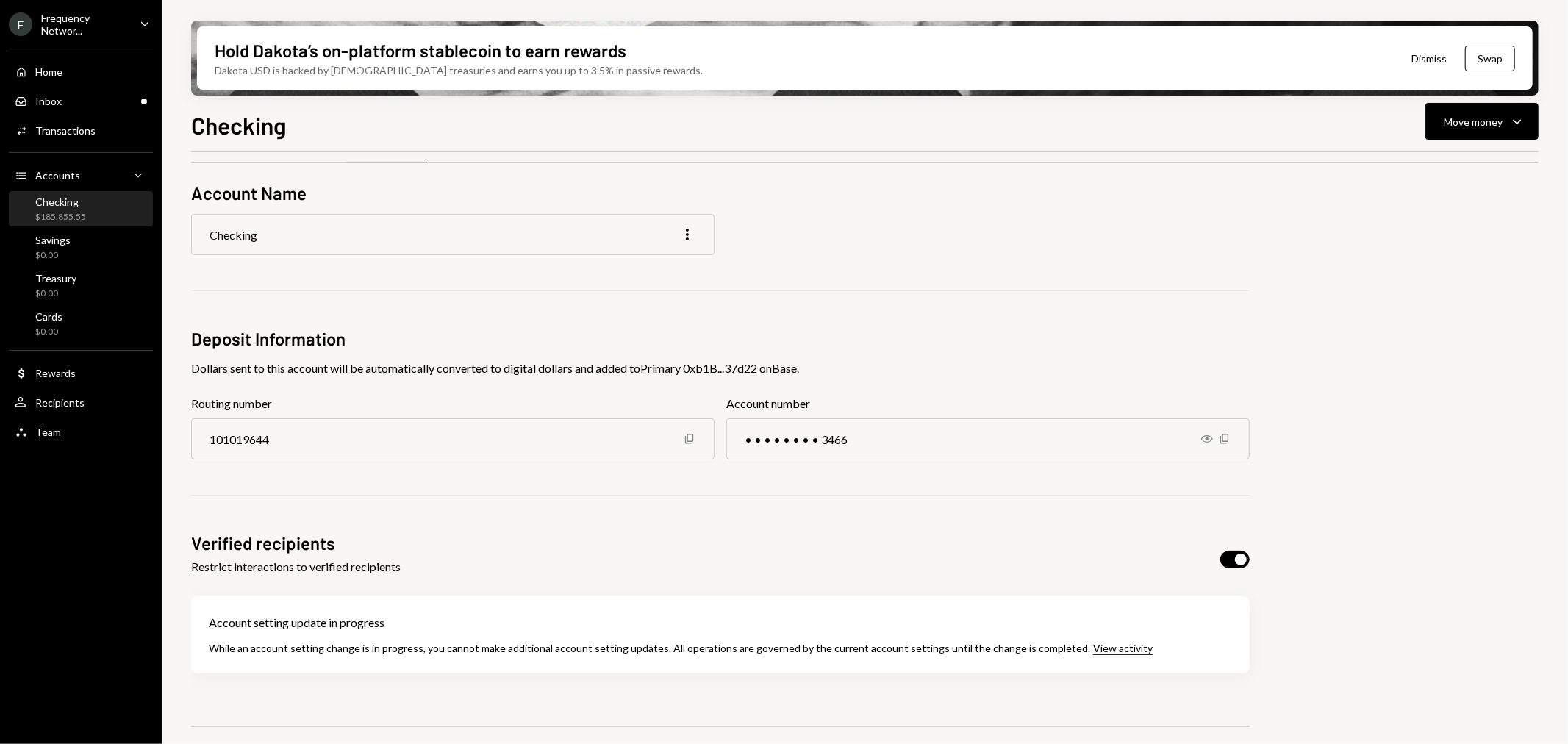
click at [68, 20] on div "Frequency Networ..." at bounding box center [84, 24] width 86 height 25
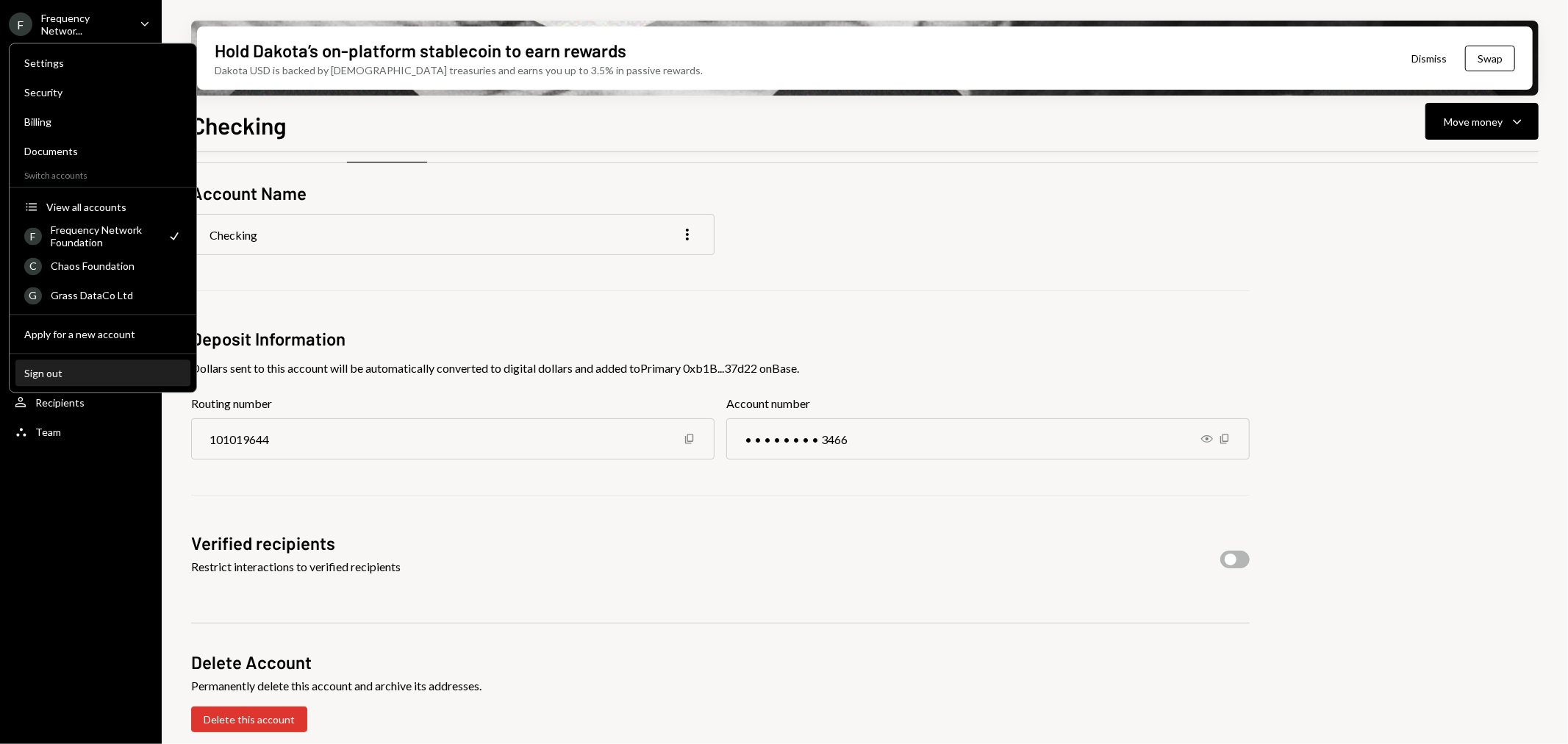
drag, startPoint x: 53, startPoint y: 377, endPoint x: 69, endPoint y: 380, distance: 16.3
click at [53, 380] on button "Sign out" at bounding box center [103, 373] width 175 height 26
